Goal: Check status: Check status

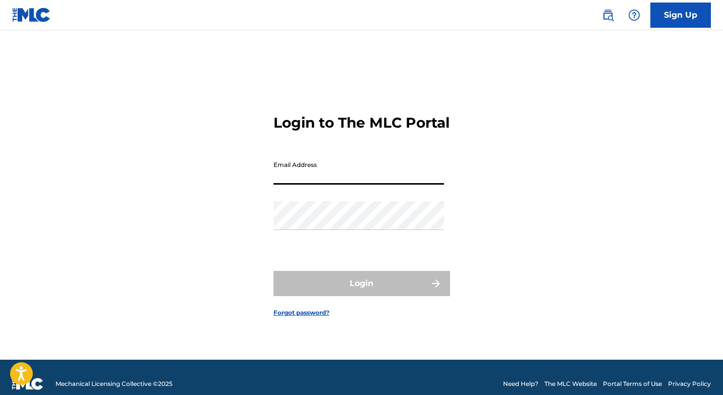
type input "[EMAIL_ADDRESS][DOMAIN_NAME]"
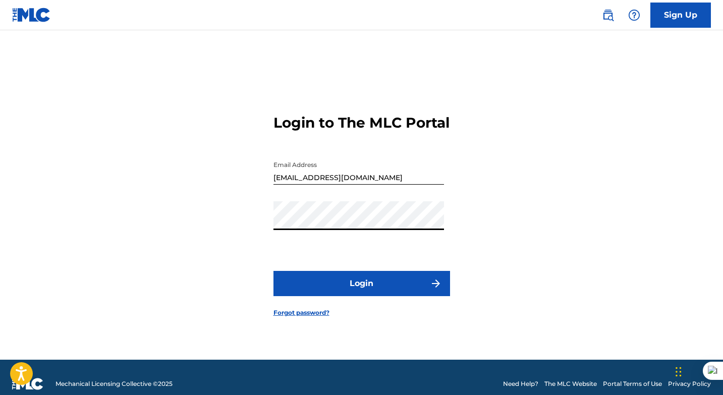
click at [375, 291] on button "Login" at bounding box center [362, 283] width 177 height 25
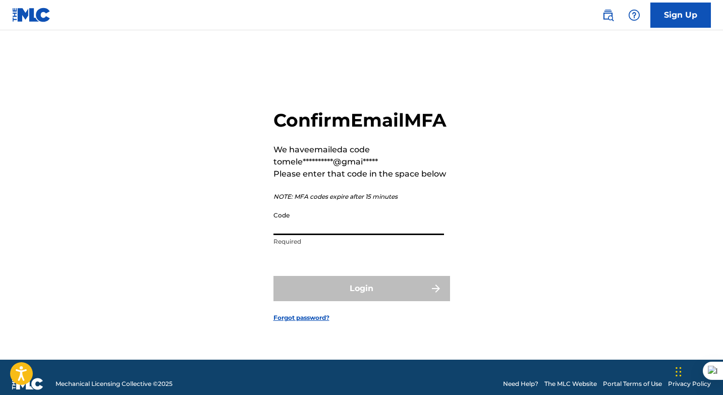
click at [314, 235] on input "Code" at bounding box center [359, 220] width 171 height 29
paste input "091039"
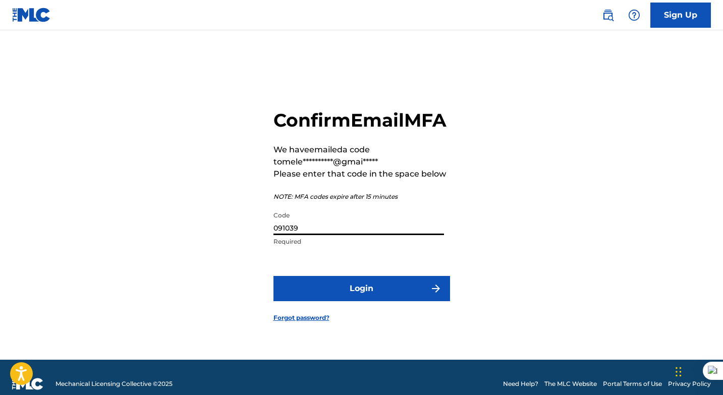
type input "091039"
click at [348, 299] on button "Login" at bounding box center [362, 288] width 177 height 25
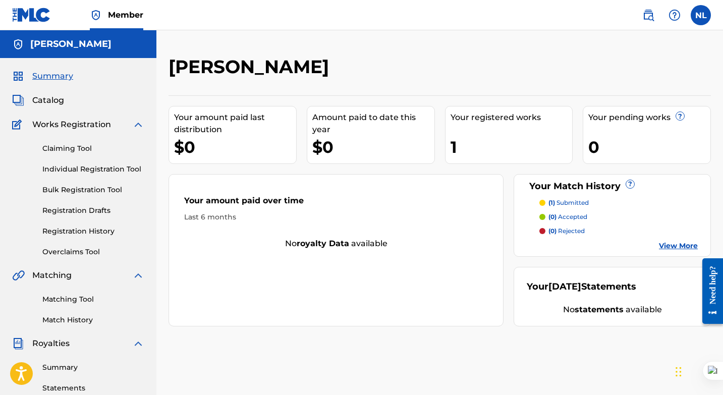
click at [88, 228] on link "Registration History" at bounding box center [93, 231] width 102 height 11
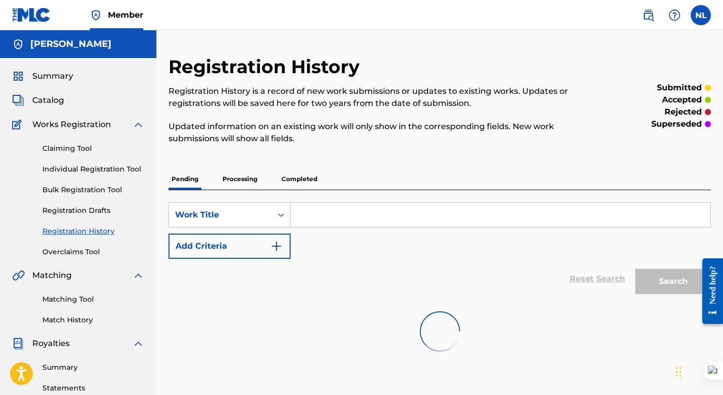
click at [245, 182] on p "Processing" at bounding box center [240, 179] width 41 height 21
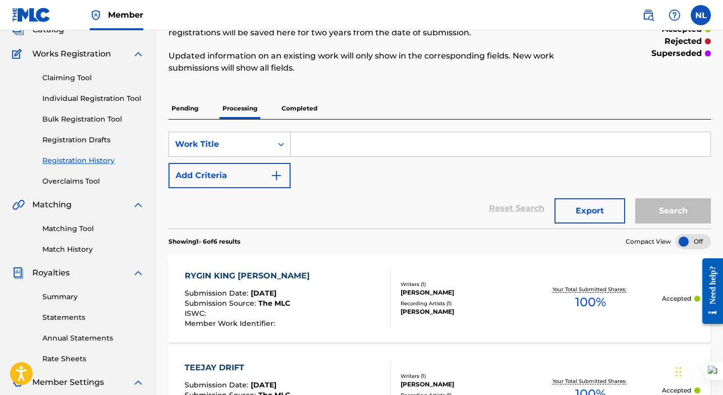
scroll to position [72, 0]
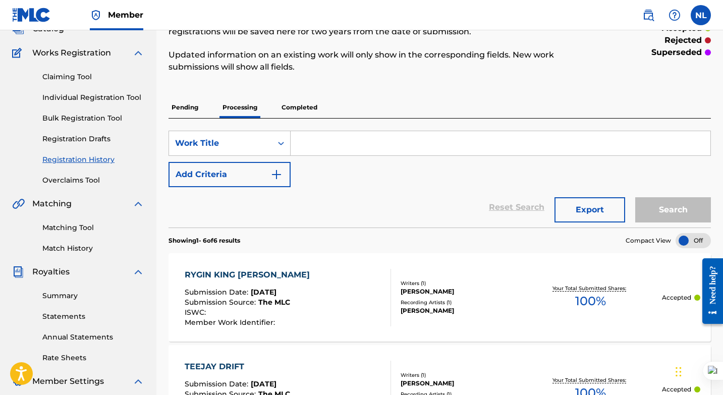
click at [303, 108] on p "Completed" at bounding box center [300, 107] width 42 height 21
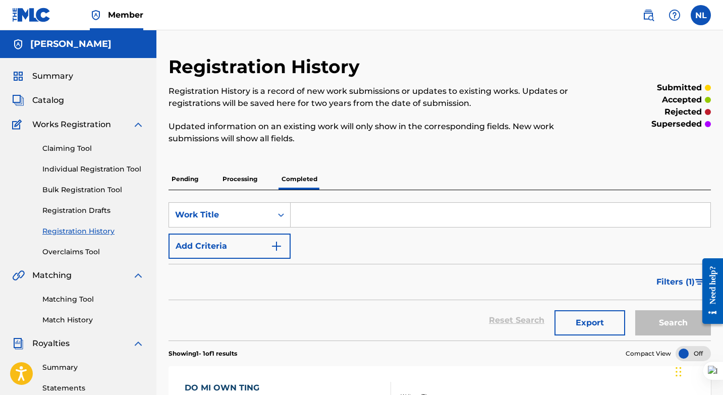
click at [239, 181] on p "Processing" at bounding box center [240, 179] width 41 height 21
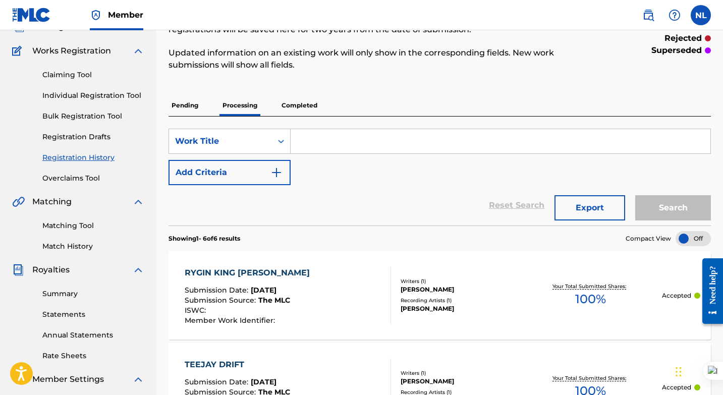
scroll to position [73, 0]
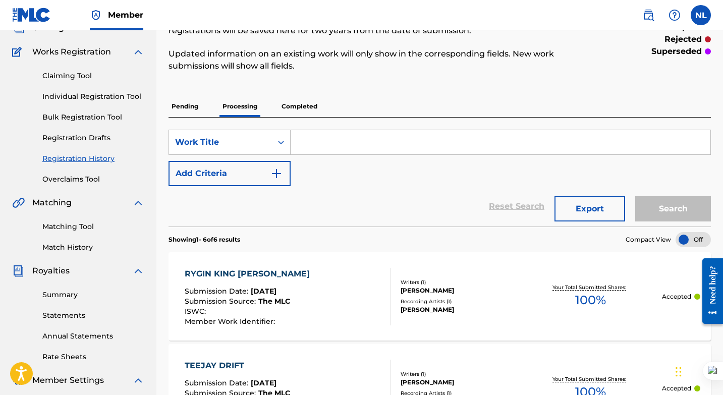
click at [292, 105] on p "Completed" at bounding box center [300, 106] width 42 height 21
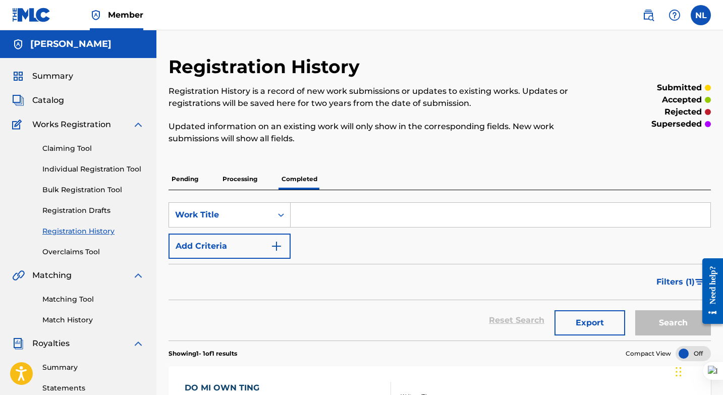
click at [398, 225] on input "Search Form" at bounding box center [501, 215] width 420 height 24
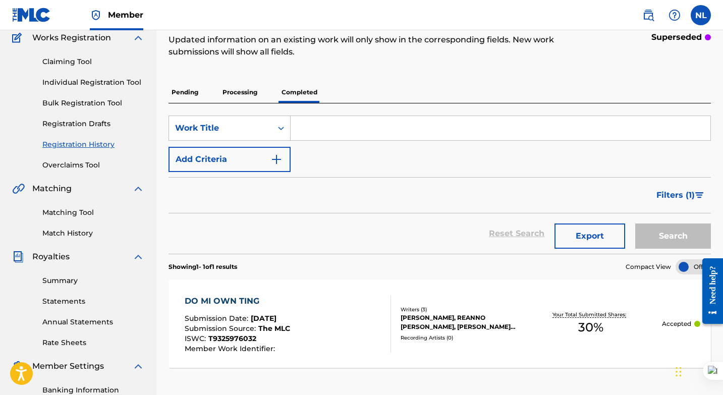
scroll to position [231, 0]
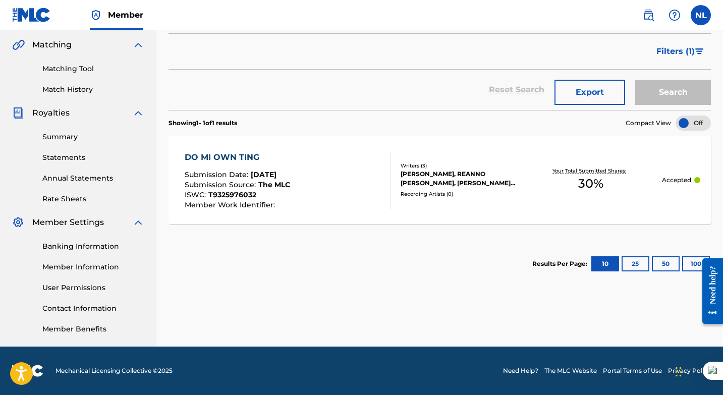
click at [449, 166] on div "Writers ( 3 )" at bounding box center [460, 166] width 119 height 8
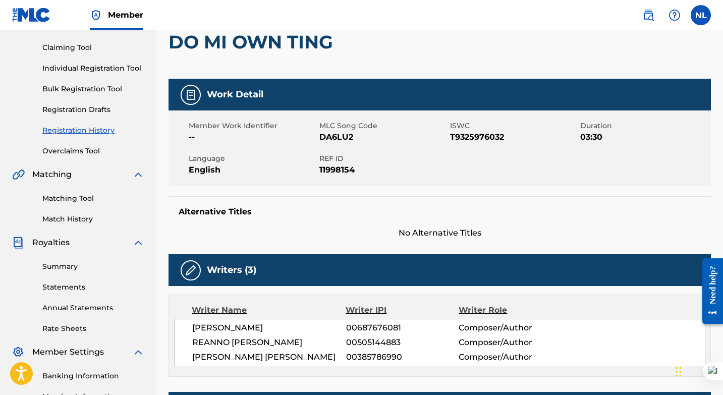
scroll to position [93, 0]
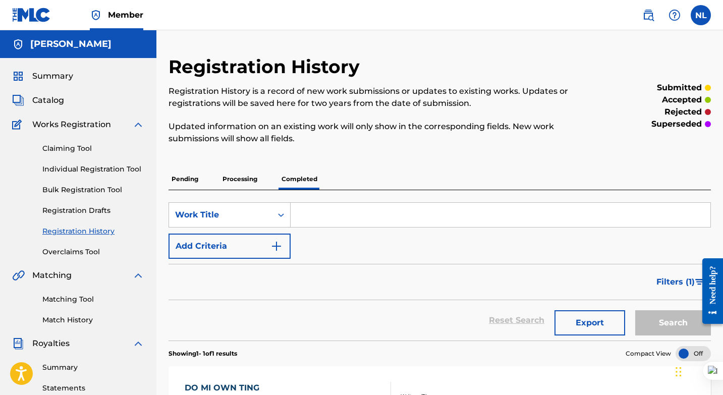
click at [243, 177] on p "Processing" at bounding box center [240, 179] width 41 height 21
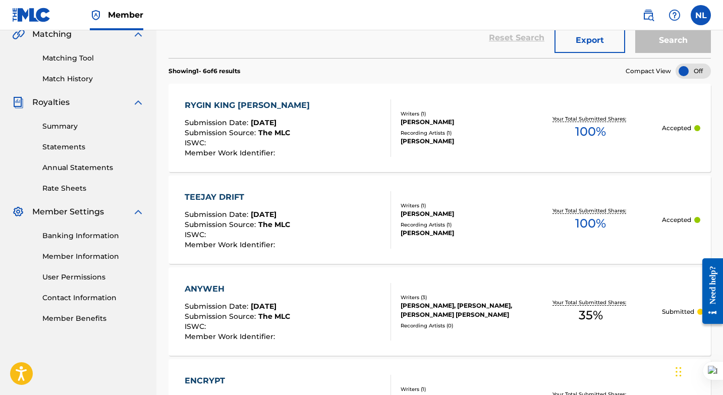
scroll to position [278, 0]
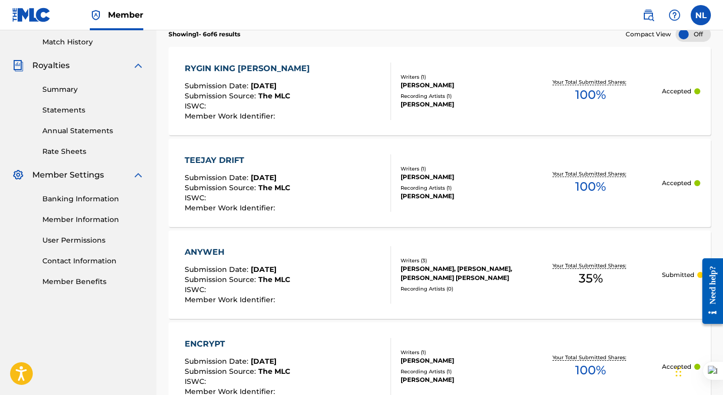
click at [407, 87] on div "[PERSON_NAME]" at bounding box center [460, 85] width 119 height 9
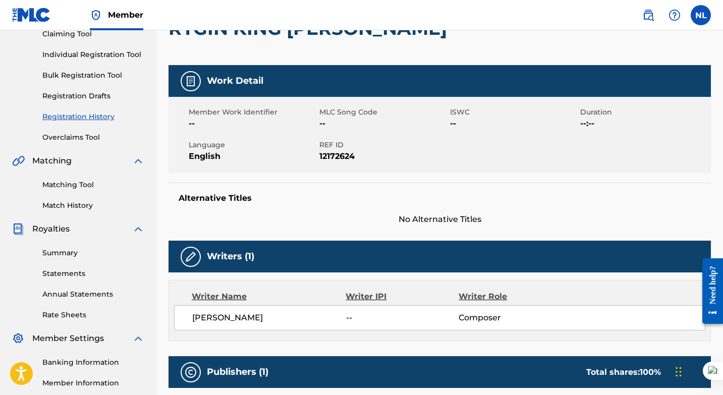
scroll to position [110, 0]
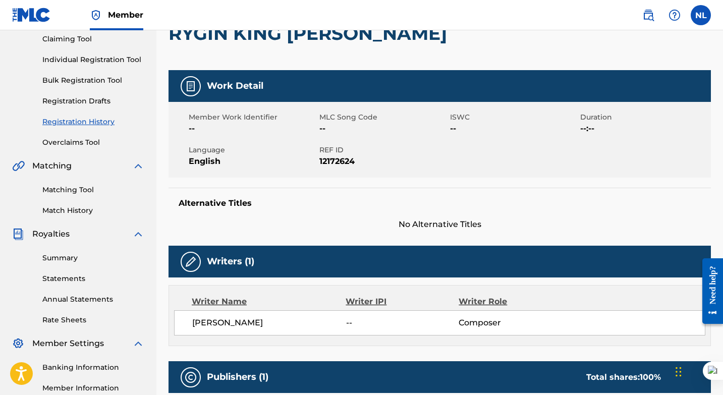
scroll to position [231, 0]
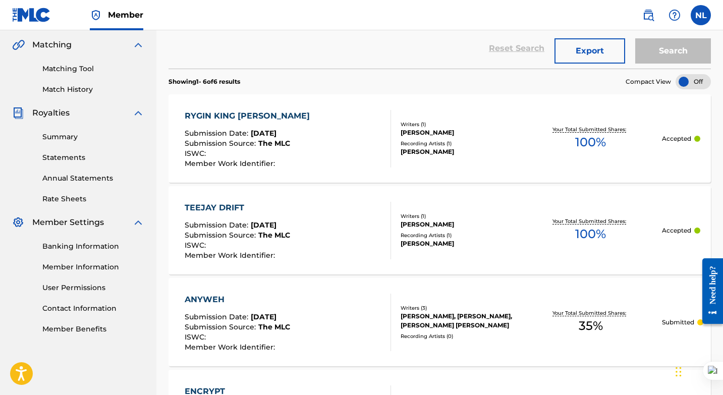
click at [277, 228] on span "[DATE]" at bounding box center [264, 225] width 26 height 9
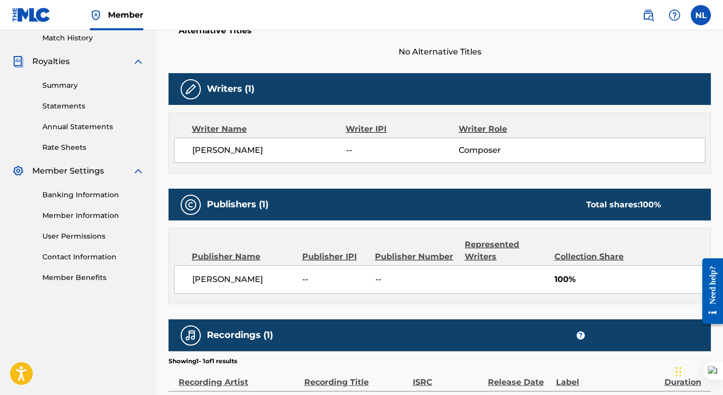
scroll to position [269, 0]
